Goal: Information Seeking & Learning: Learn about a topic

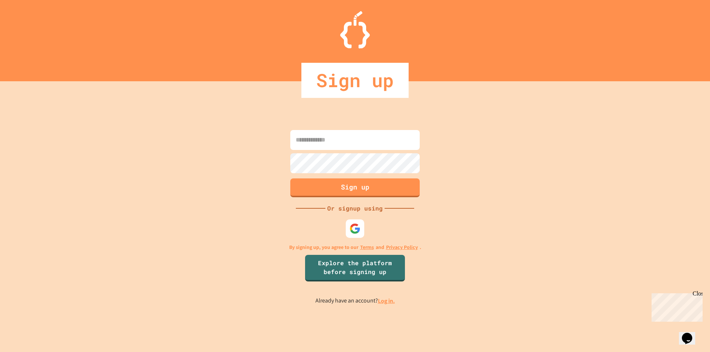
click at [357, 140] on input at bounding box center [354, 140] width 129 height 20
type input "**********"
click at [365, 186] on button "Sign up" at bounding box center [355, 186] width 132 height 19
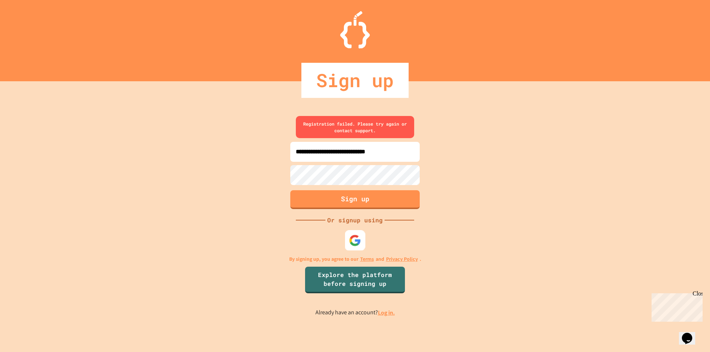
click at [358, 241] on img at bounding box center [355, 241] width 12 height 12
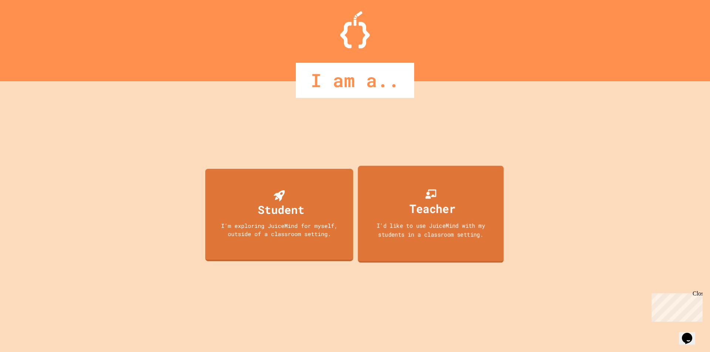
click at [412, 216] on div "Teacher" at bounding box center [432, 208] width 46 height 17
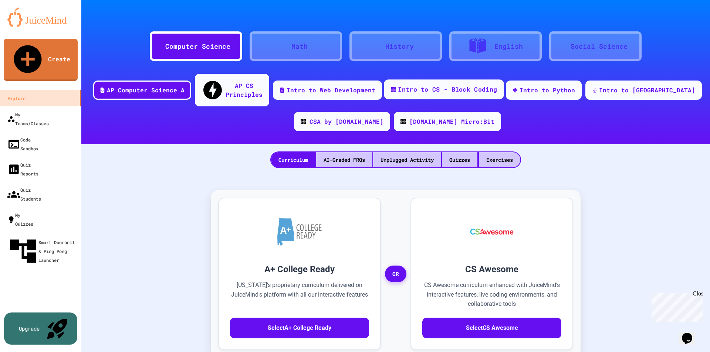
click at [491, 85] on div "Intro to CS - Block Coding" at bounding box center [447, 89] width 99 height 9
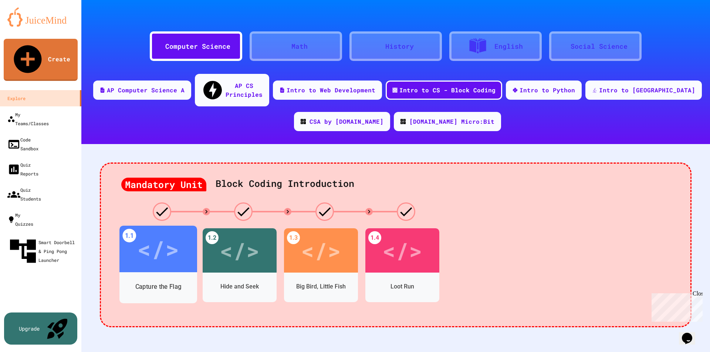
click at [155, 253] on div "</>" at bounding box center [158, 249] width 42 height 35
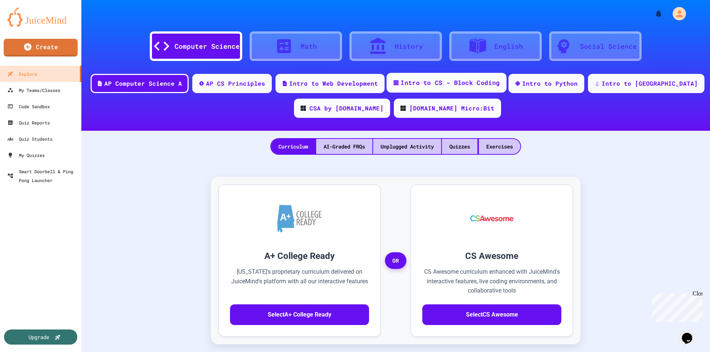
click at [481, 83] on div "Intro to CS - Block Coding" at bounding box center [449, 82] width 99 height 9
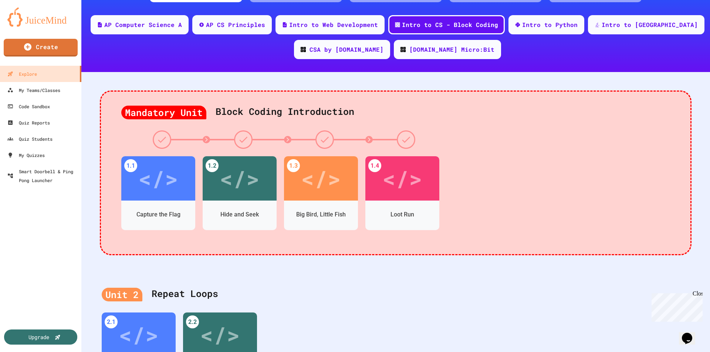
scroll to position [41, 0]
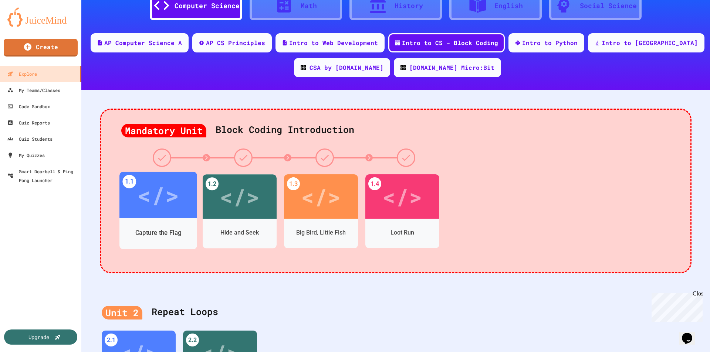
click at [162, 226] on div "Capture the Flag" at bounding box center [158, 232] width 78 height 21
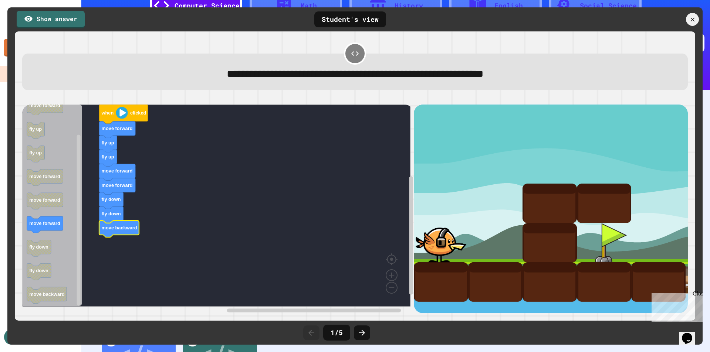
click at [608, 237] on div at bounding box center [604, 243] width 54 height 40
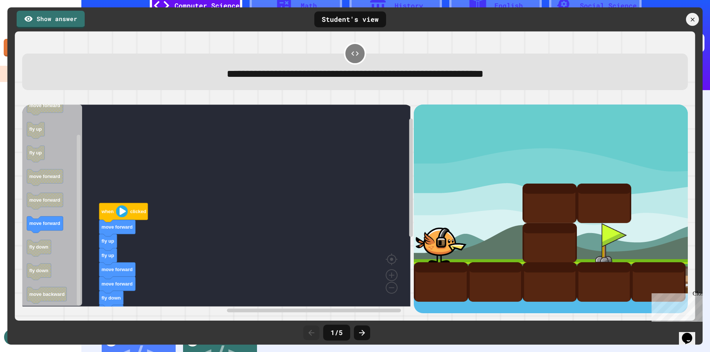
click at [124, 217] on image "Blockly Workspace" at bounding box center [122, 211] width 12 height 12
click at [122, 213] on image "Blockly Workspace" at bounding box center [122, 211] width 12 height 12
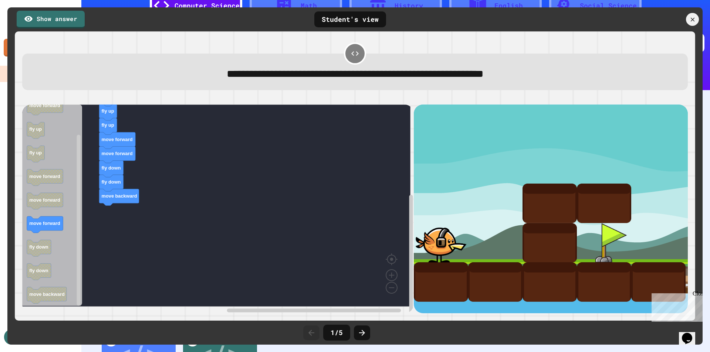
click at [606, 237] on div at bounding box center [604, 243] width 54 height 40
click at [532, 235] on div at bounding box center [549, 243] width 54 height 40
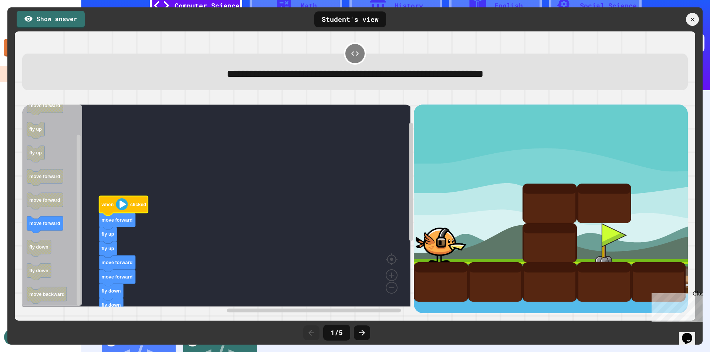
click at [123, 209] on image "Blockly Workspace" at bounding box center [122, 204] width 12 height 12
click at [123, 208] on image "Blockly Workspace" at bounding box center [122, 204] width 12 height 12
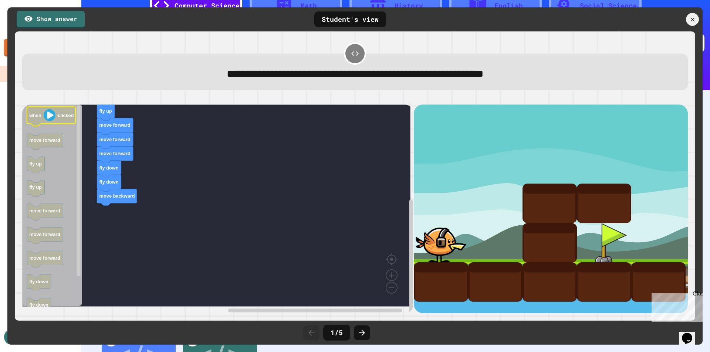
click at [48, 118] on image "Blockly Workspace" at bounding box center [50, 115] width 12 height 12
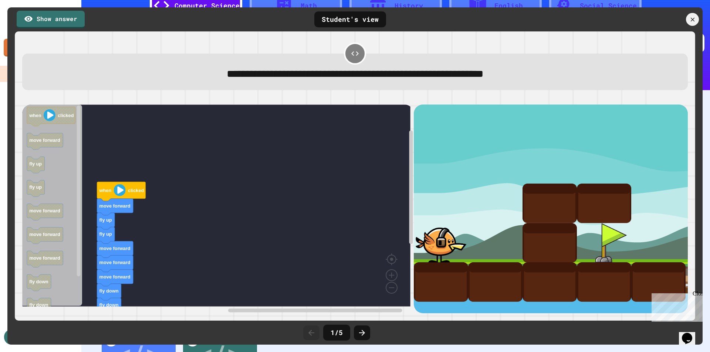
click at [440, 245] on div at bounding box center [441, 243] width 54 height 40
click at [71, 21] on link "Show answer" at bounding box center [51, 19] width 68 height 18
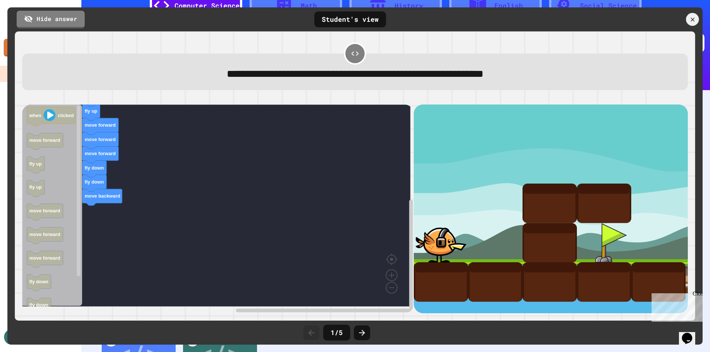
click at [444, 244] on div at bounding box center [441, 243] width 54 height 40
click at [608, 237] on div at bounding box center [604, 243] width 54 height 40
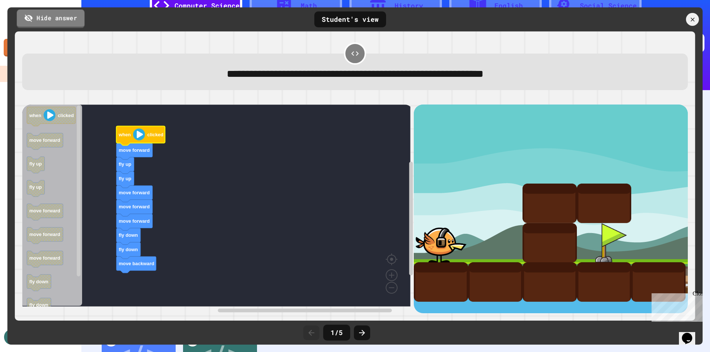
click at [45, 20] on link "Hide answer" at bounding box center [51, 18] width 68 height 18
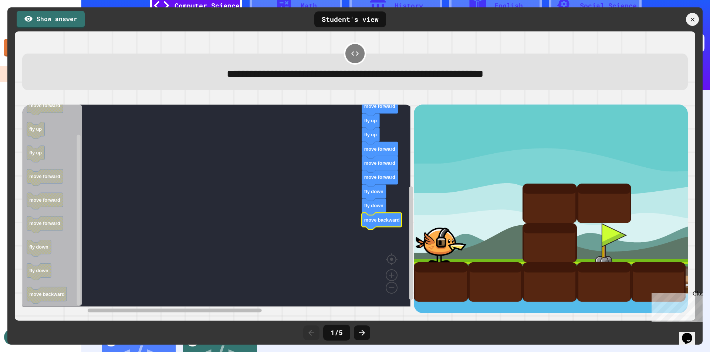
click at [132, 322] on div "**********" at bounding box center [354, 175] width 695 height 337
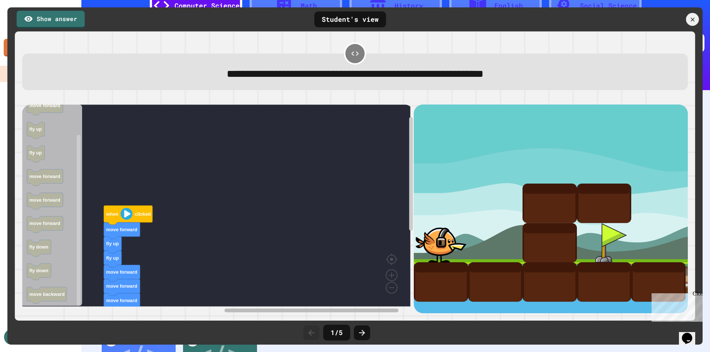
click at [353, 289] on div "when clicked move forward fly up fly up move forward move forward move forward …" at bounding box center [217, 209] width 391 height 209
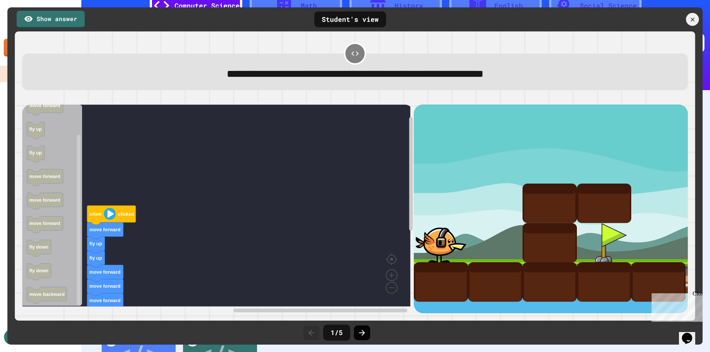
click at [364, 335] on icon at bounding box center [361, 333] width 9 height 9
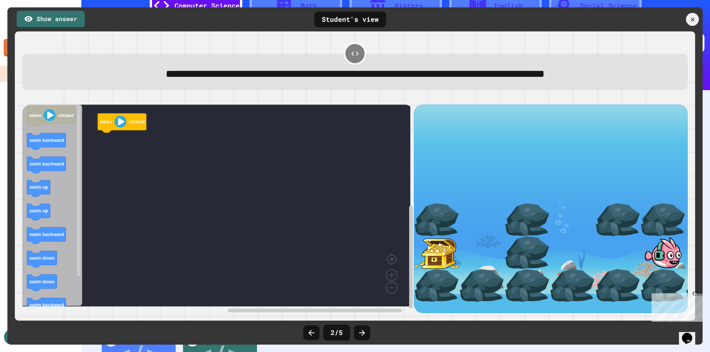
click at [350, 54] on icon at bounding box center [354, 53] width 9 height 9
click at [364, 332] on icon at bounding box center [361, 333] width 9 height 9
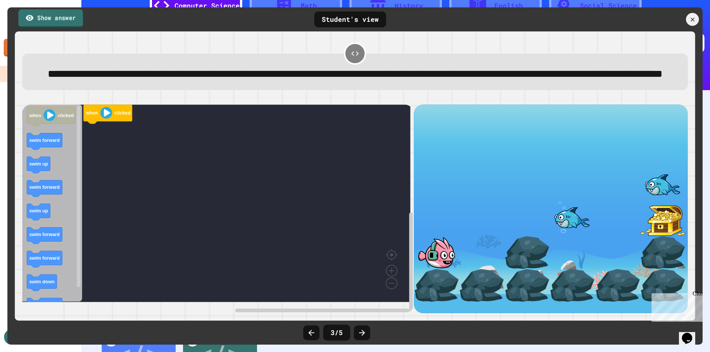
click at [60, 22] on link "Show answer" at bounding box center [50, 18] width 65 height 18
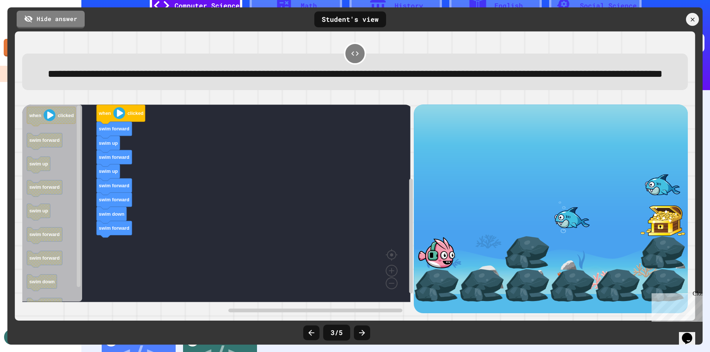
scroll to position [9, 0]
click at [363, 335] on icon at bounding box center [362, 333] width 6 height 6
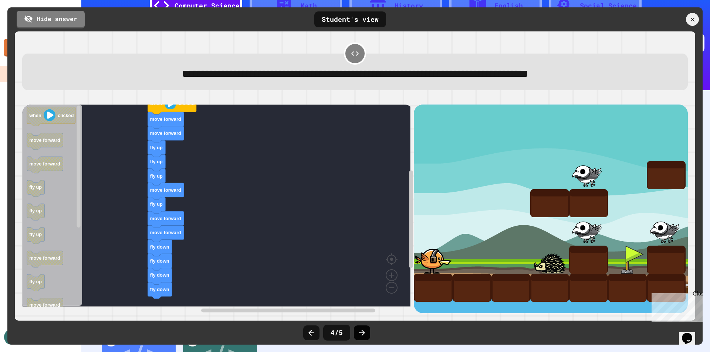
click at [362, 334] on icon at bounding box center [362, 333] width 6 height 6
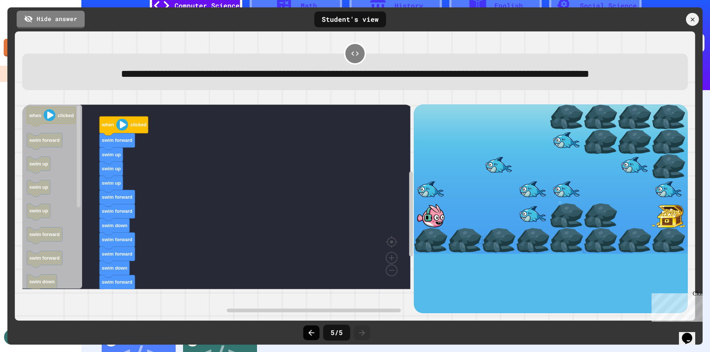
click at [310, 332] on icon at bounding box center [311, 333] width 6 height 6
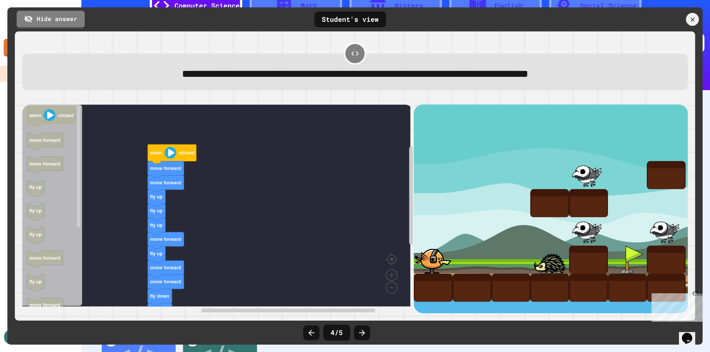
click at [310, 332] on icon at bounding box center [311, 333] width 6 height 6
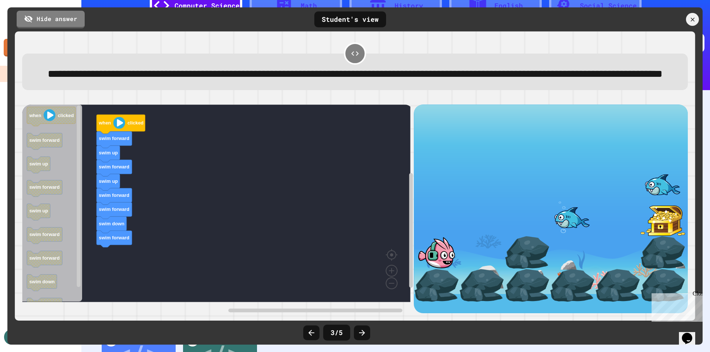
click at [310, 332] on icon at bounding box center [311, 333] width 6 height 6
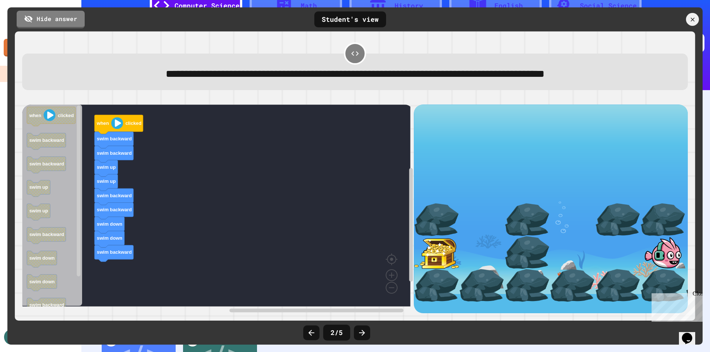
click at [310, 332] on icon at bounding box center [311, 333] width 6 height 6
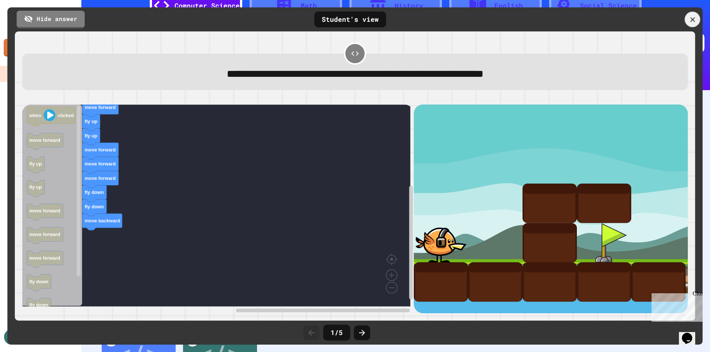
click at [692, 17] on icon at bounding box center [692, 20] width 8 height 8
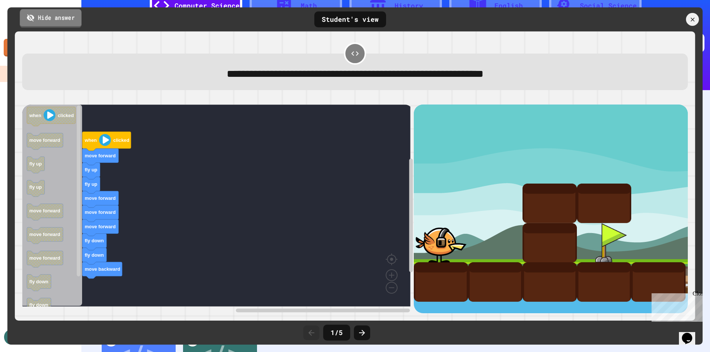
click at [77, 18] on link "Hide answer" at bounding box center [51, 18] width 62 height 18
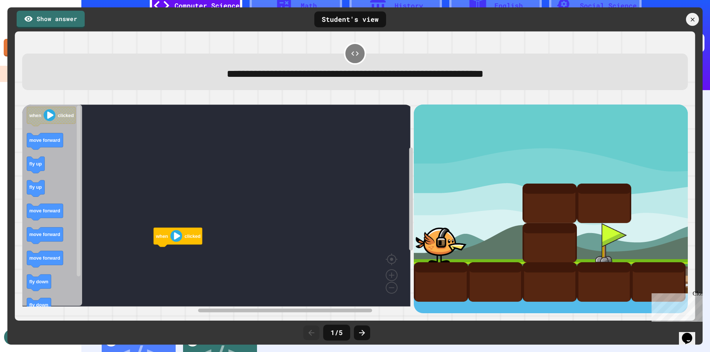
click at [363, 290] on div "when clicked when clicked move forward fly up fly up move forward move forward …" at bounding box center [217, 209] width 391 height 209
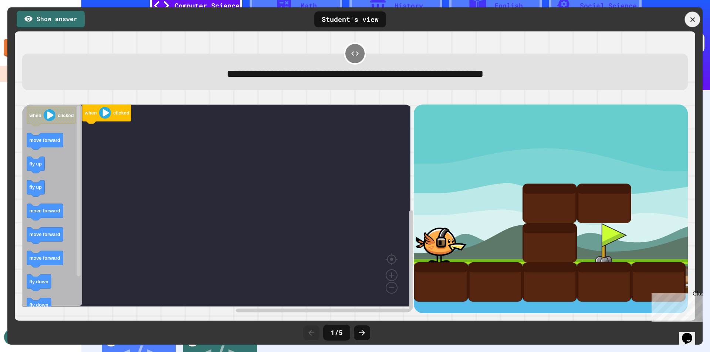
click at [694, 21] on icon at bounding box center [692, 19] width 5 height 5
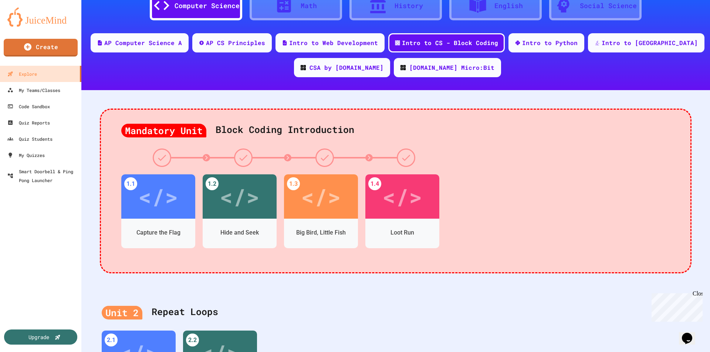
scroll to position [0, 0]
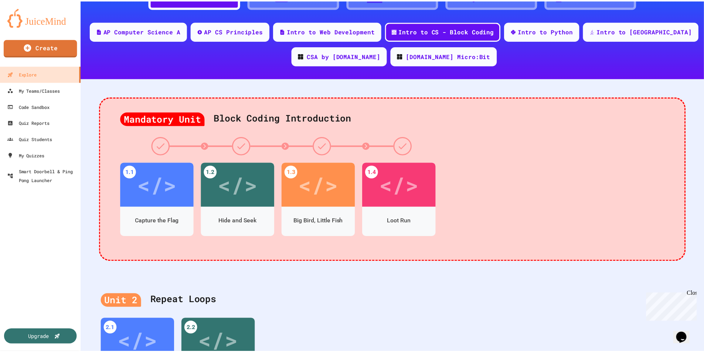
scroll to position [41, 0]
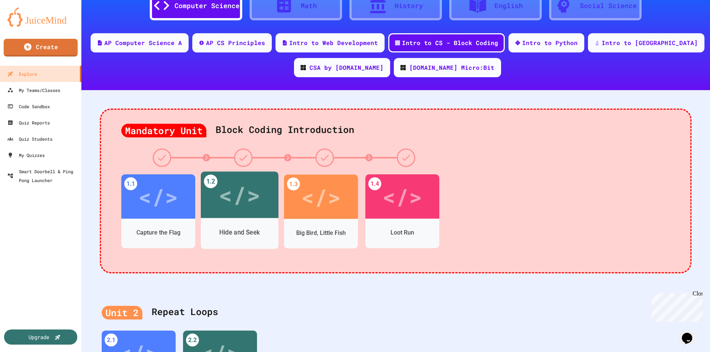
click at [247, 220] on div "Hide and Seek" at bounding box center [240, 233] width 78 height 31
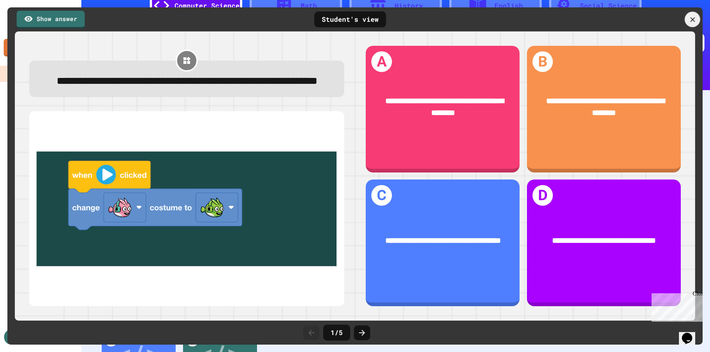
click at [694, 18] on icon at bounding box center [692, 20] width 8 height 8
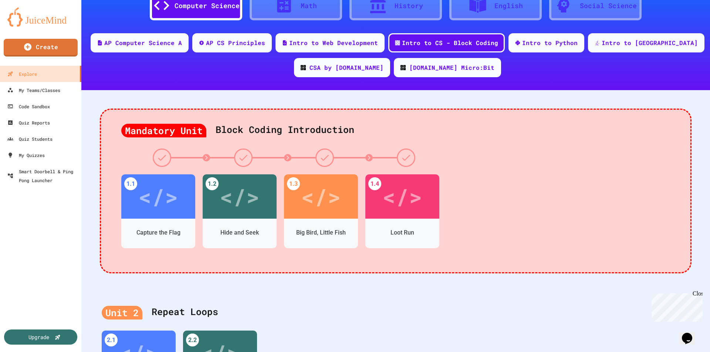
click at [403, 204] on div "</>" at bounding box center [402, 195] width 42 height 35
